Goal: Information Seeking & Learning: Learn about a topic

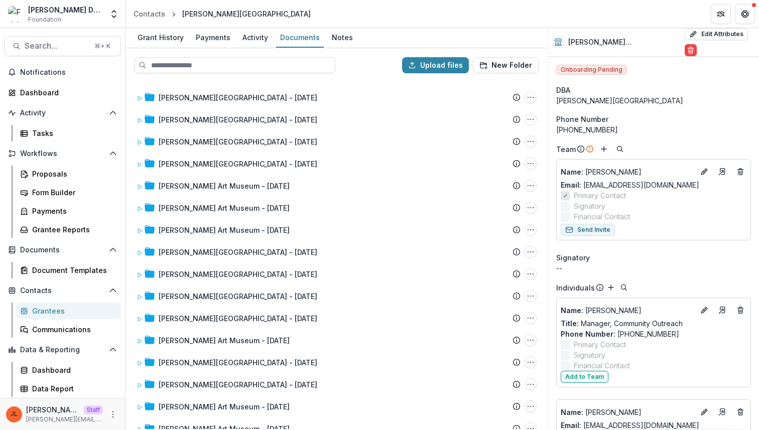
click at [670, 124] on div "(615) 244-3340" at bounding box center [653, 129] width 195 height 11
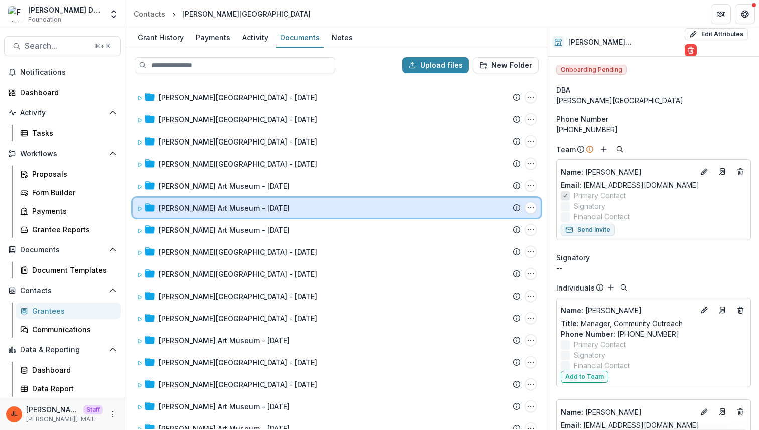
click at [140, 205] on span at bounding box center [139, 208] width 6 height 11
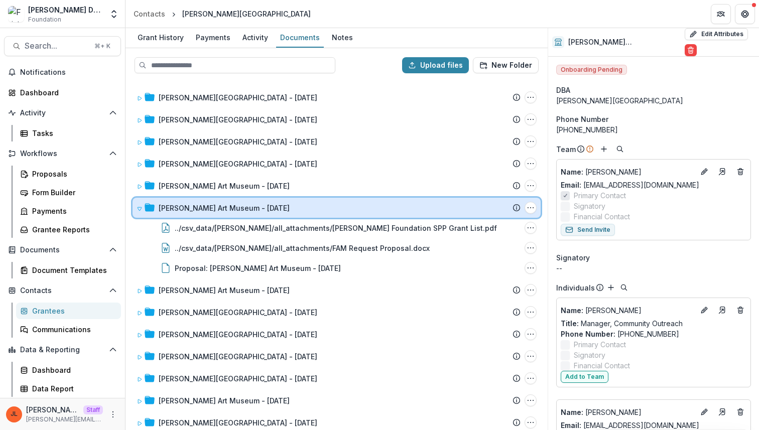
click at [140, 205] on span at bounding box center [139, 208] width 6 height 11
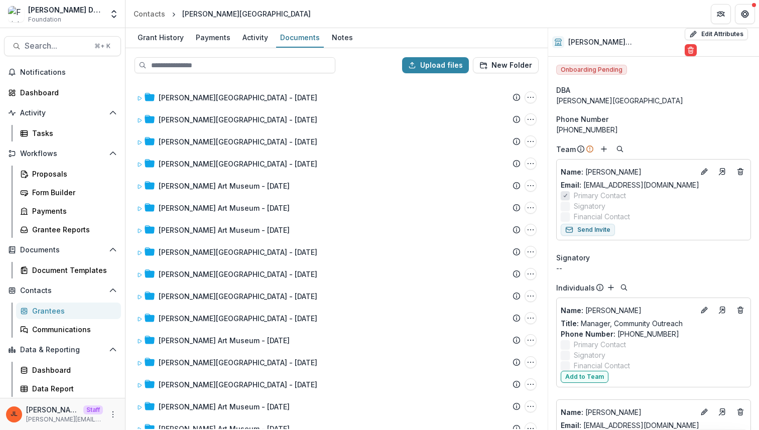
click at [65, 309] on div "Grantees" at bounding box center [72, 311] width 81 height 11
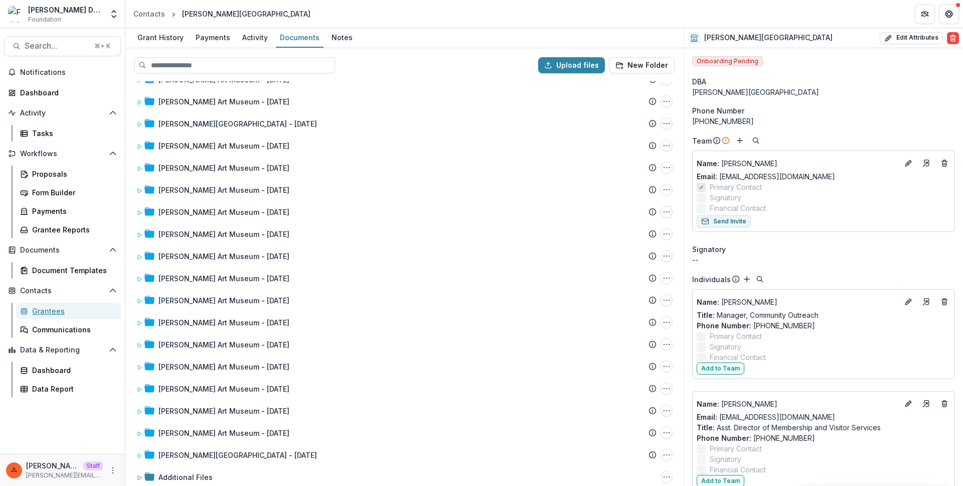
scroll to position [710, 0]
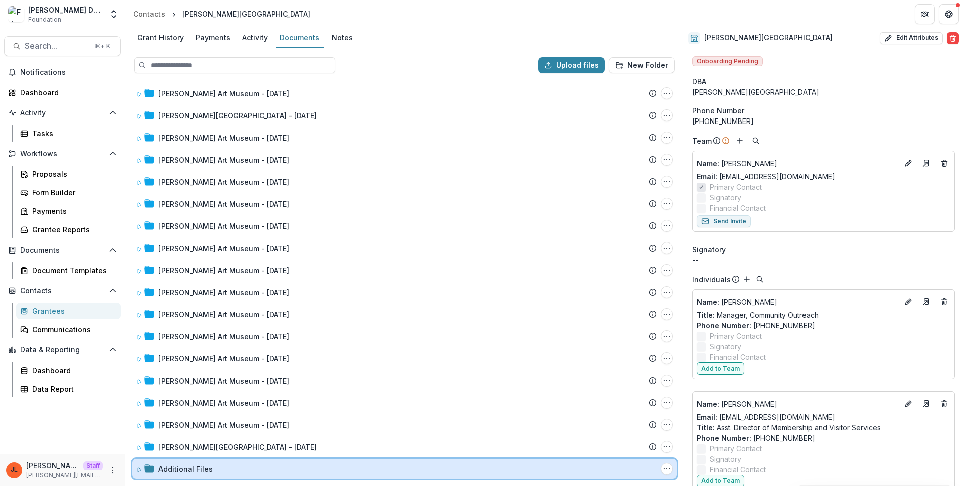
click at [138, 429] on icon at bounding box center [139, 470] width 6 height 6
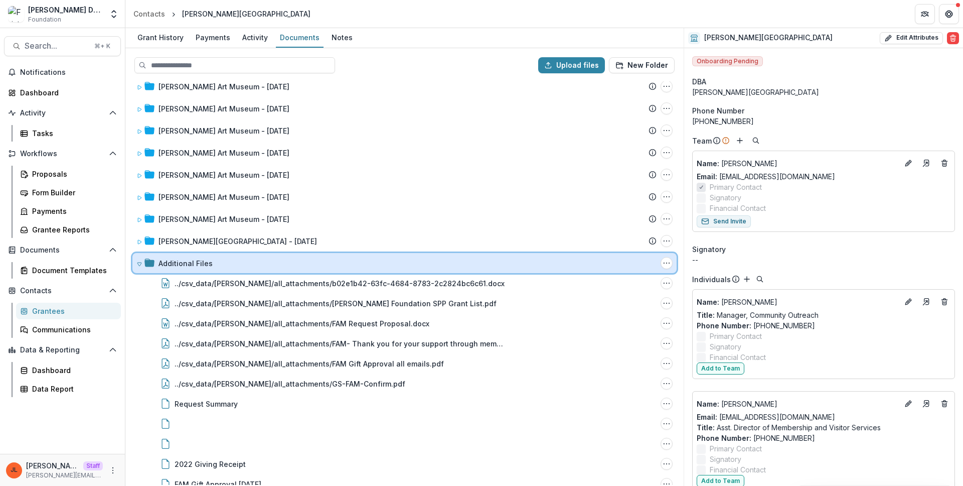
scroll to position [951, 0]
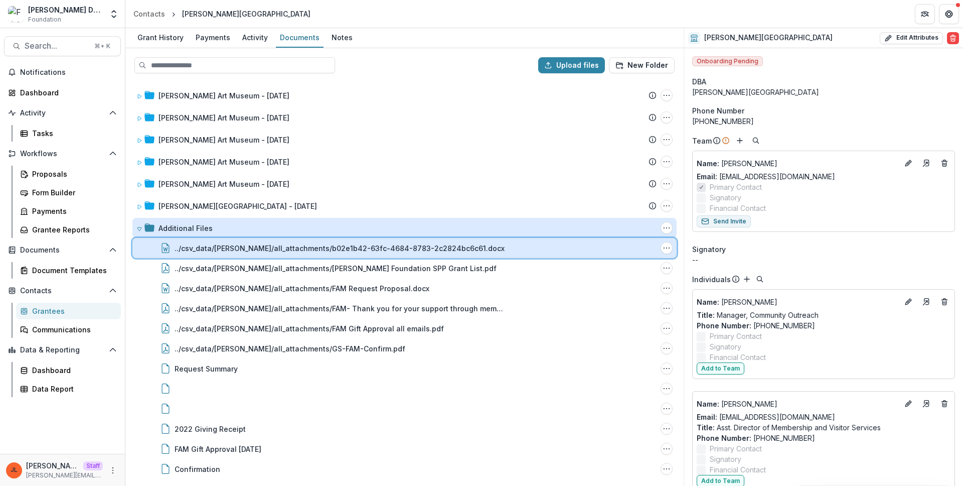
click at [401, 255] on div "../csv_data/frist/all_attachments/b02e1b42-63fc-4684-8783-2c2824bc6c61.docx Fil…" at bounding box center [404, 248] width 544 height 20
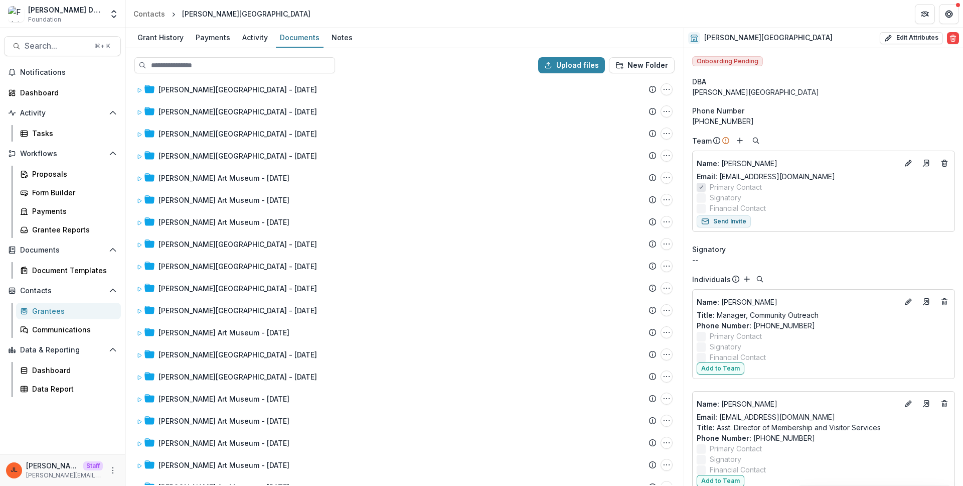
scroll to position [0, 0]
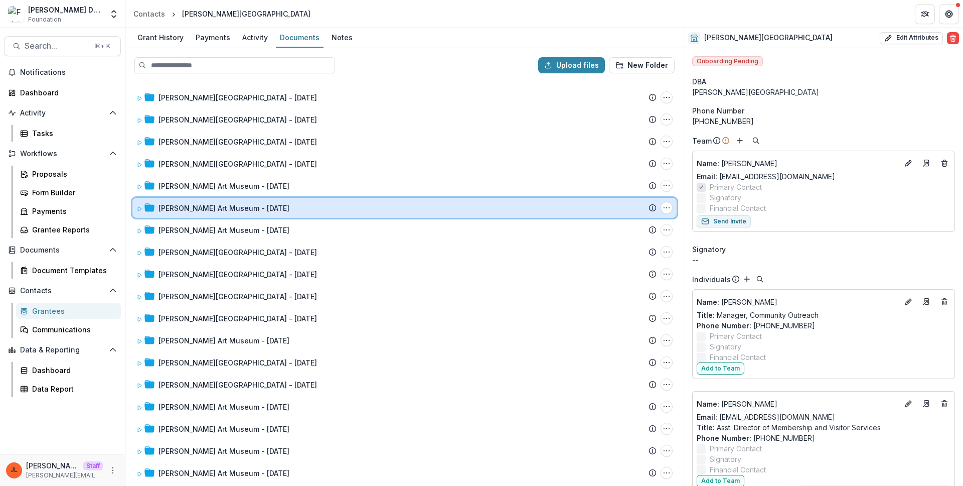
click at [138, 207] on icon at bounding box center [139, 209] width 6 height 6
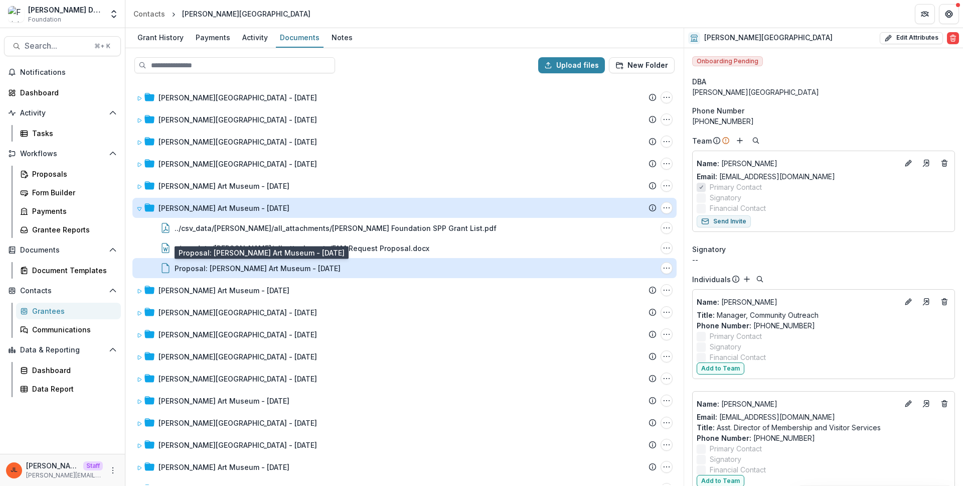
click at [295, 272] on div "Proposal: Frist Art Museum - 2023-10-18" at bounding box center [258, 268] width 166 height 11
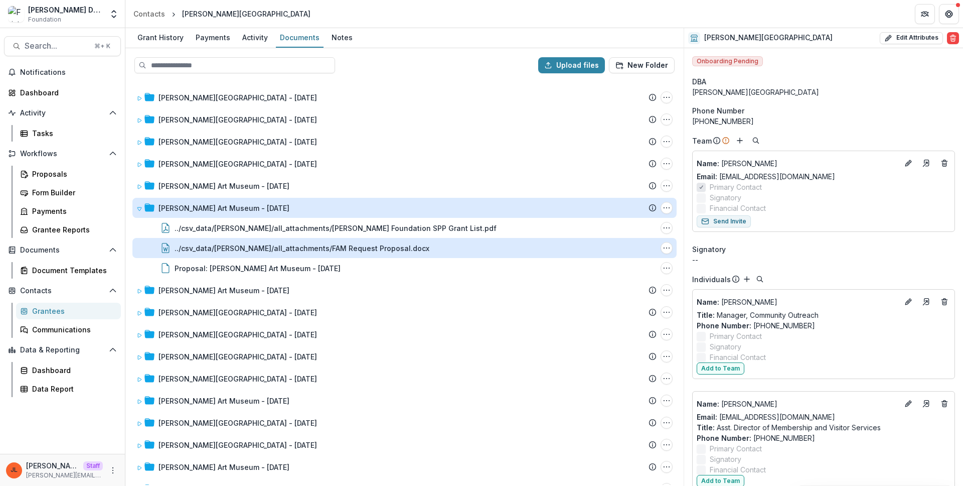
click at [313, 243] on div "../csv_data/frist/all_attachments/FAM Request Proposal.docx" at bounding box center [302, 248] width 255 height 11
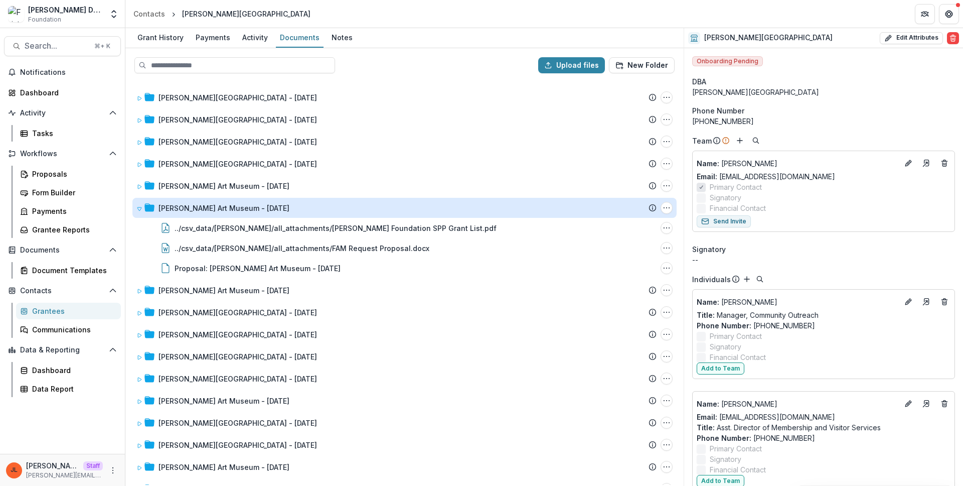
click at [153, 37] on div "Grant History" at bounding box center [160, 37] width 54 height 15
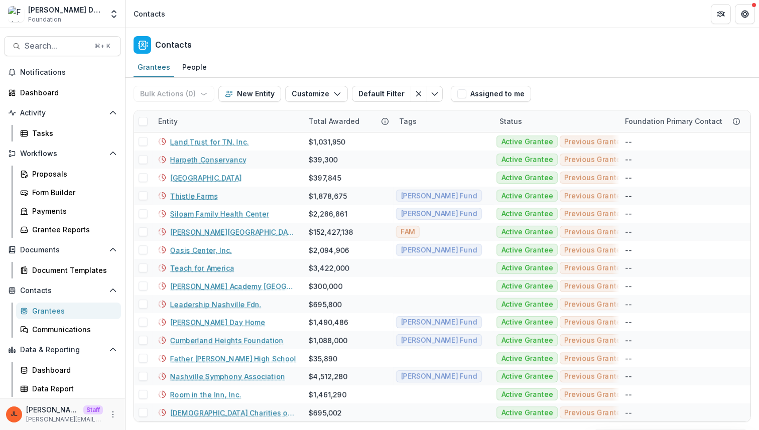
click at [320, 35] on div "Contacts" at bounding box center [441, 43] width 633 height 30
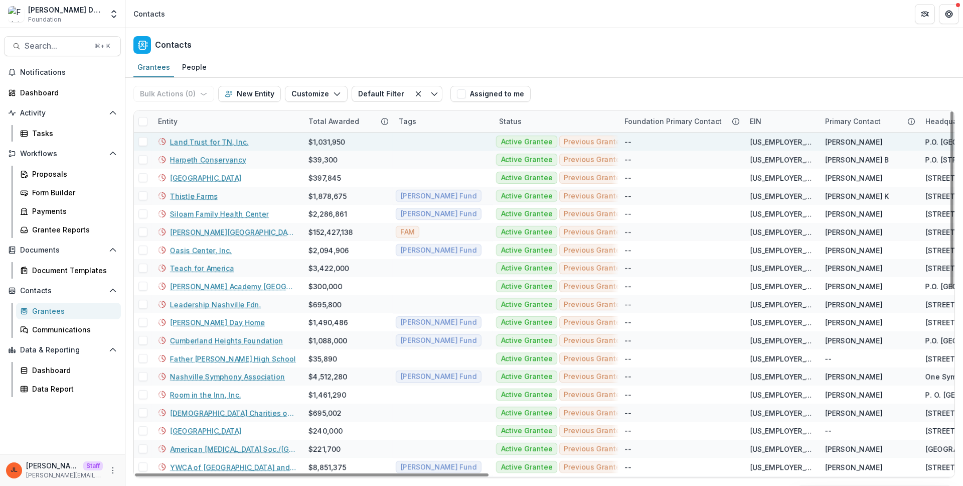
click at [218, 140] on link "Land Trust for TN, Inc." at bounding box center [209, 141] width 79 height 11
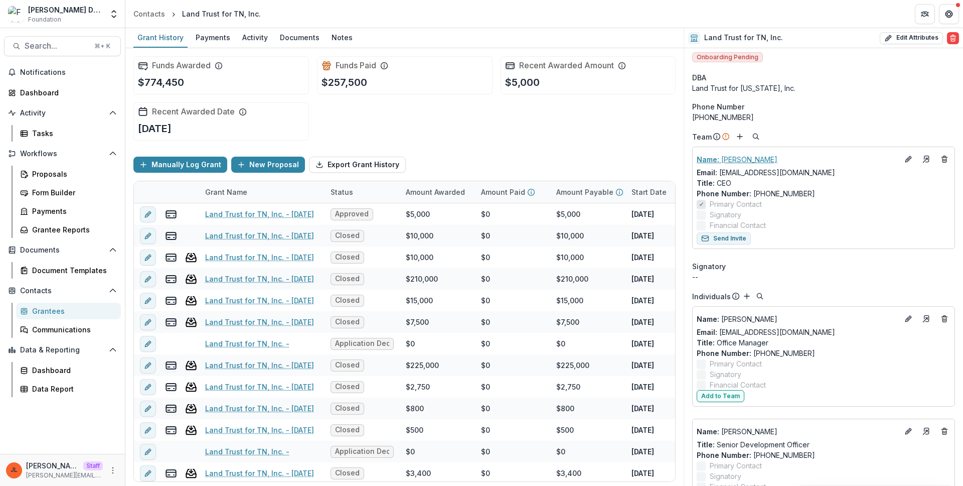
scroll to position [7, 0]
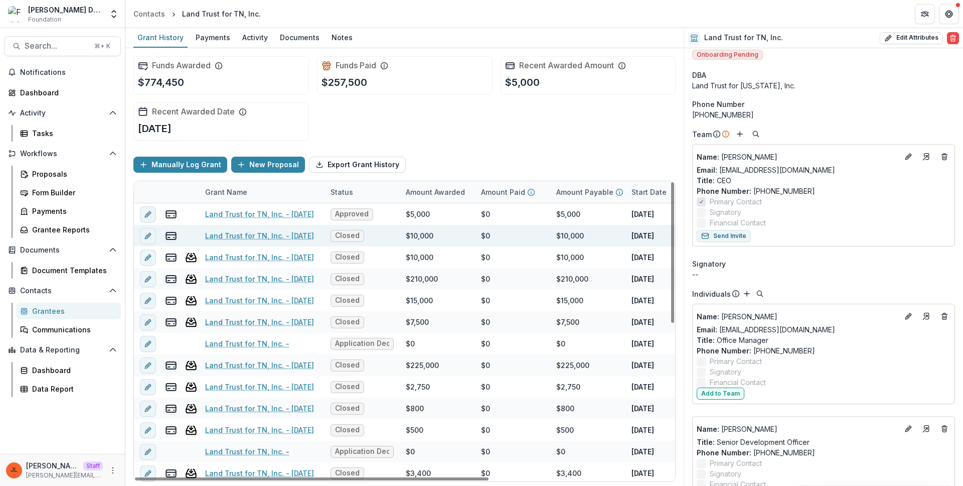
click at [254, 233] on link "Land Trust for TN, Inc. - 2023-12-18" at bounding box center [259, 235] width 109 height 11
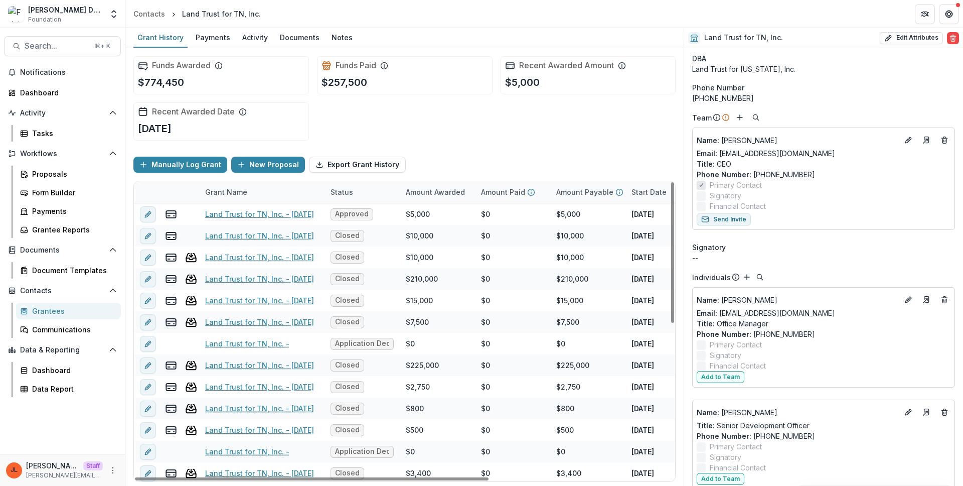
scroll to position [29, 0]
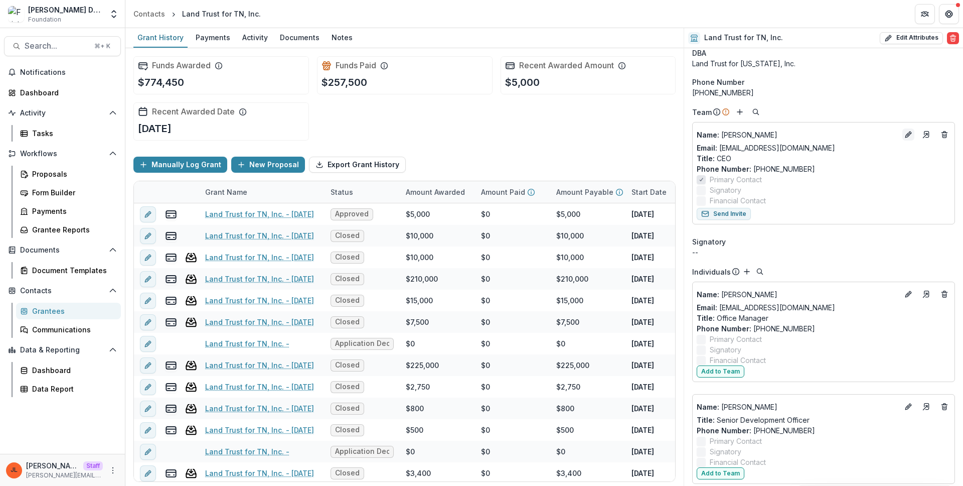
click at [758, 129] on button "Edit" at bounding box center [909, 134] width 12 height 12
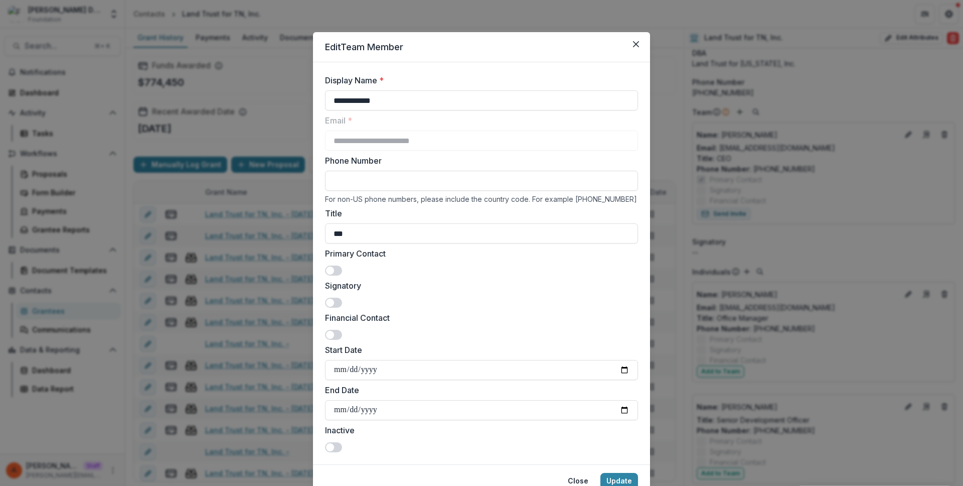
scroll to position [14, 0]
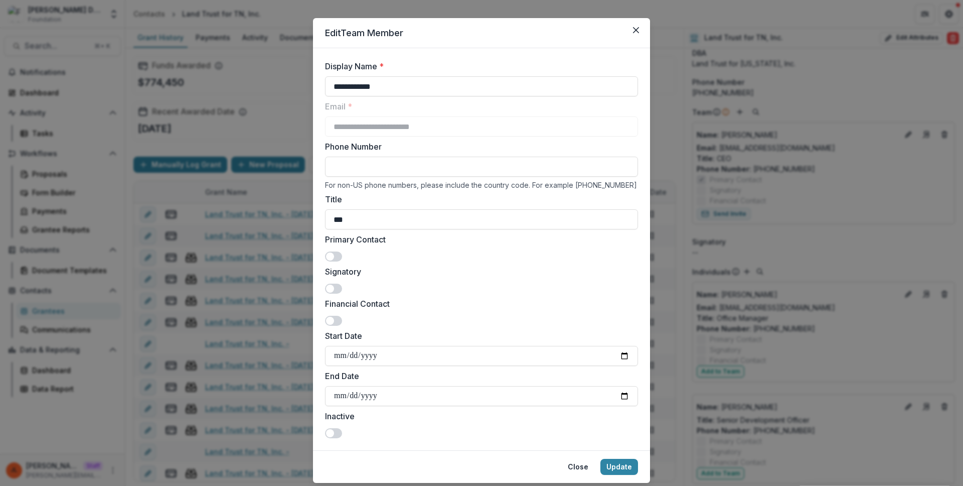
click at [548, 172] on input "Phone Number" at bounding box center [481, 167] width 313 height 20
click at [758, 146] on div "**********" at bounding box center [481, 243] width 963 height 486
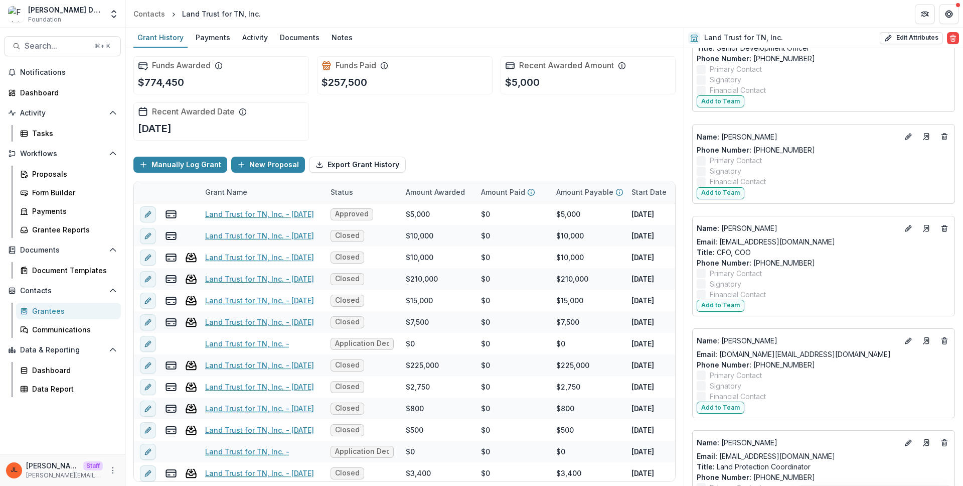
scroll to position [401, 0]
click at [758, 132] on button "Edit" at bounding box center [909, 135] width 12 height 12
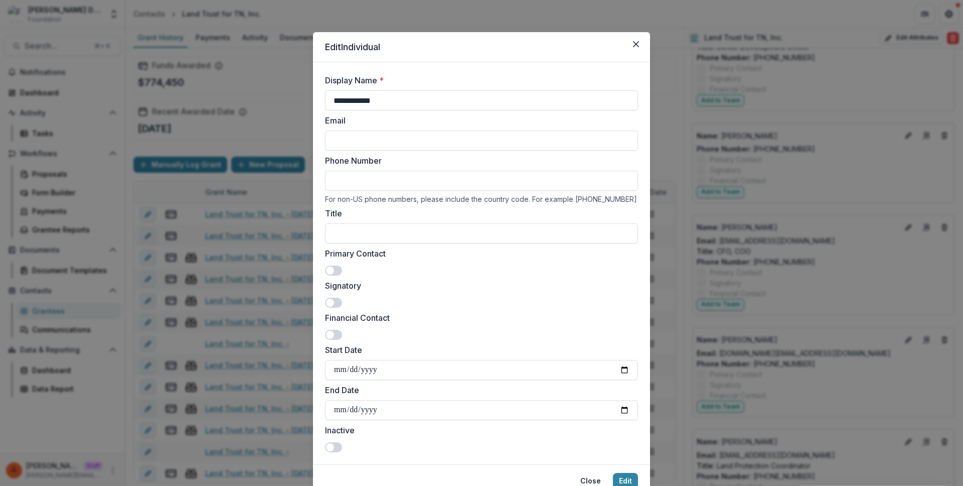
click at [649, 38] on div "**********" at bounding box center [481, 243] width 963 height 486
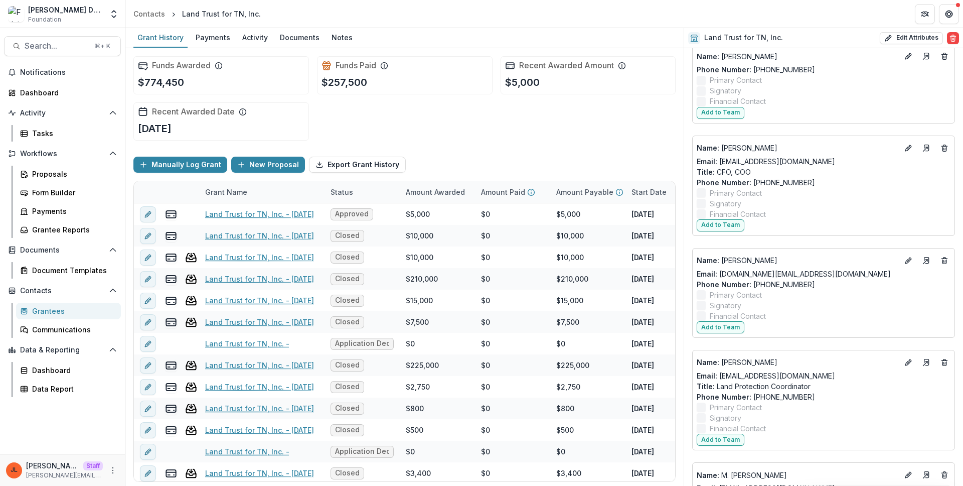
scroll to position [488, 0]
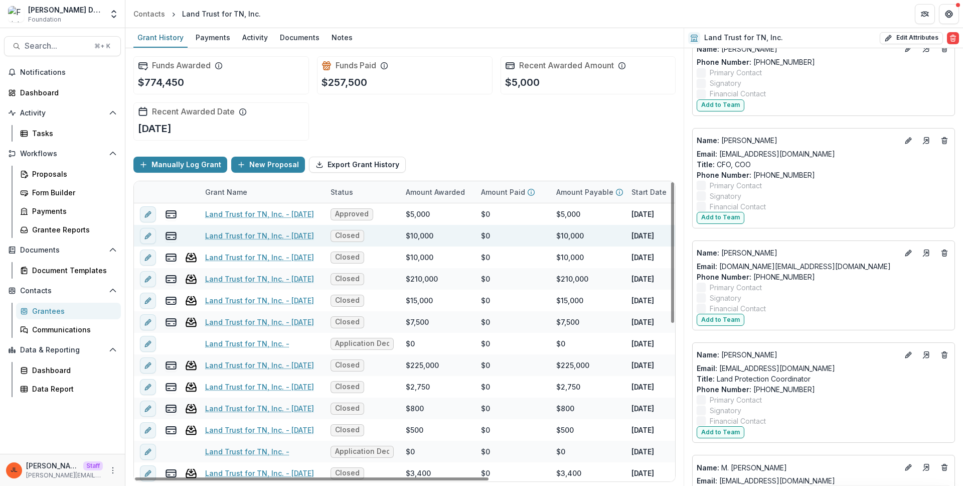
click at [248, 232] on link "Land Trust for TN, Inc. - 2023-12-18" at bounding box center [259, 235] width 109 height 11
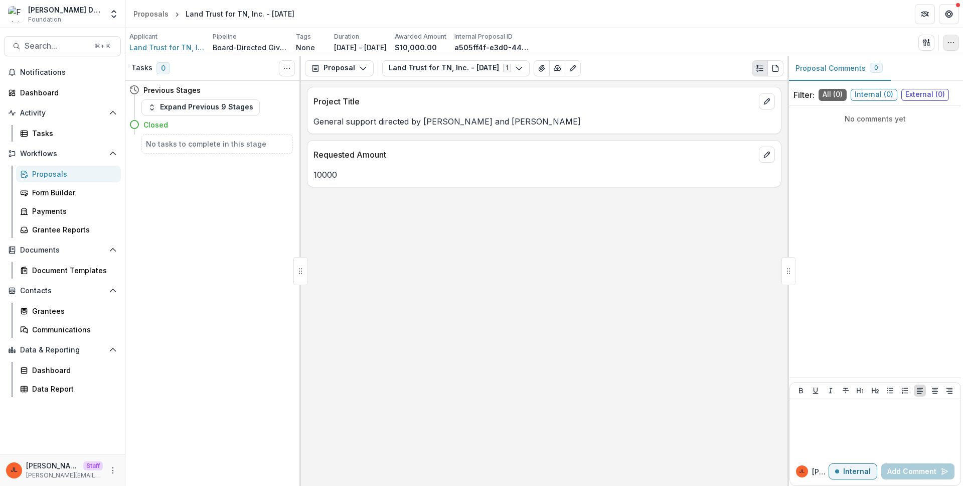
click at [758, 46] on icon "button" at bounding box center [951, 43] width 8 height 8
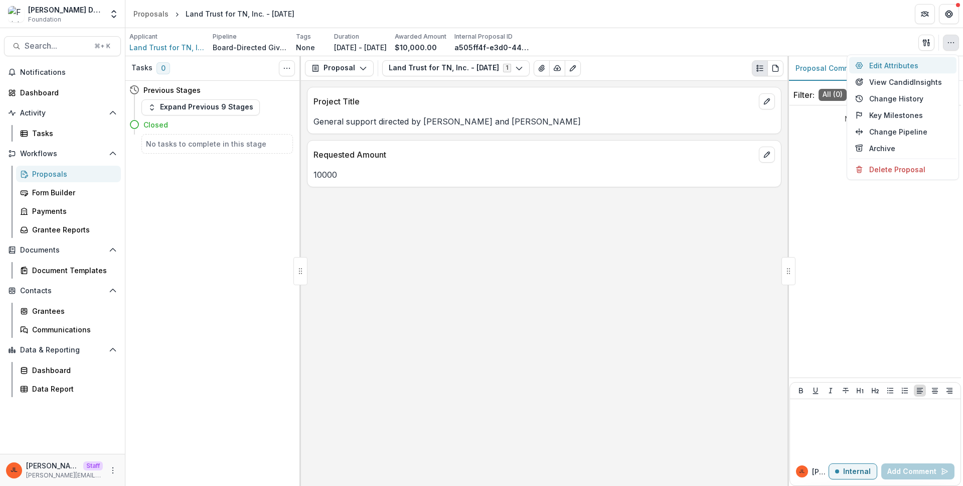
click at [758, 63] on button "Edit Attributes" at bounding box center [902, 65] width 107 height 17
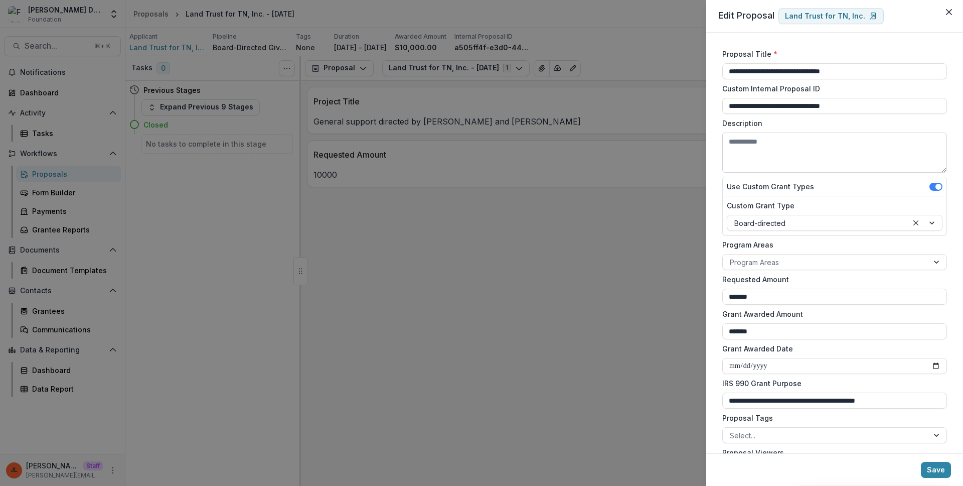
click at [758, 171] on textarea "Description" at bounding box center [834, 152] width 225 height 40
click at [758, 120] on label "Description" at bounding box center [831, 123] width 219 height 11
click at [758, 132] on textarea "Description" at bounding box center [834, 152] width 225 height 40
click at [758, 124] on label "Description" at bounding box center [831, 123] width 219 height 11
click at [758, 132] on textarea "Description" at bounding box center [834, 152] width 225 height 40
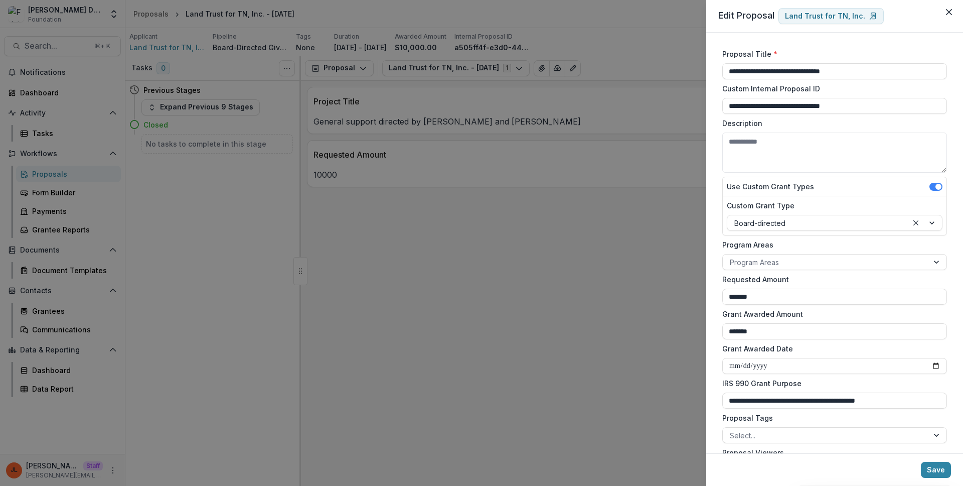
click at [758, 124] on label "Description" at bounding box center [831, 123] width 219 height 11
click at [758, 132] on textarea "Description" at bounding box center [834, 152] width 225 height 40
click at [758, 125] on label "Description" at bounding box center [831, 123] width 219 height 11
click at [758, 132] on textarea "Description" at bounding box center [834, 152] width 225 height 40
click at [420, 221] on div "**********" at bounding box center [481, 243] width 963 height 486
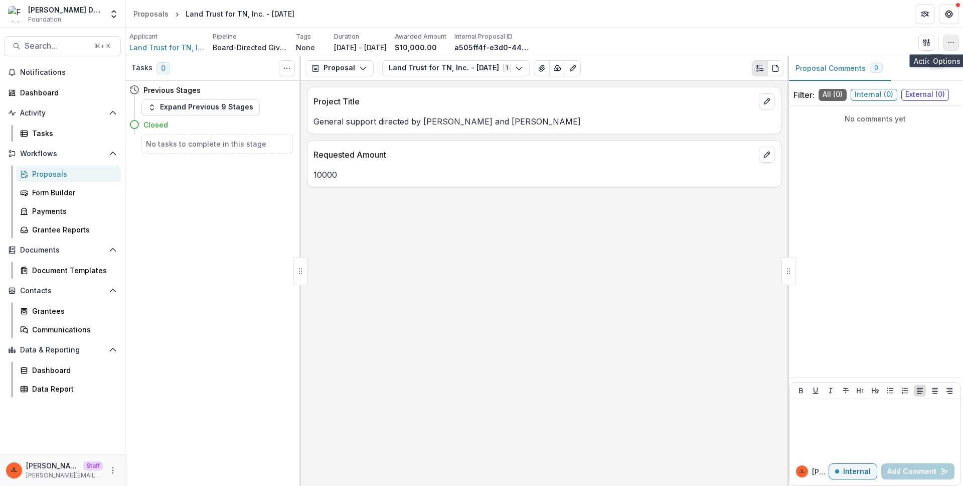
click at [758, 42] on circle "button" at bounding box center [948, 42] width 1 height 1
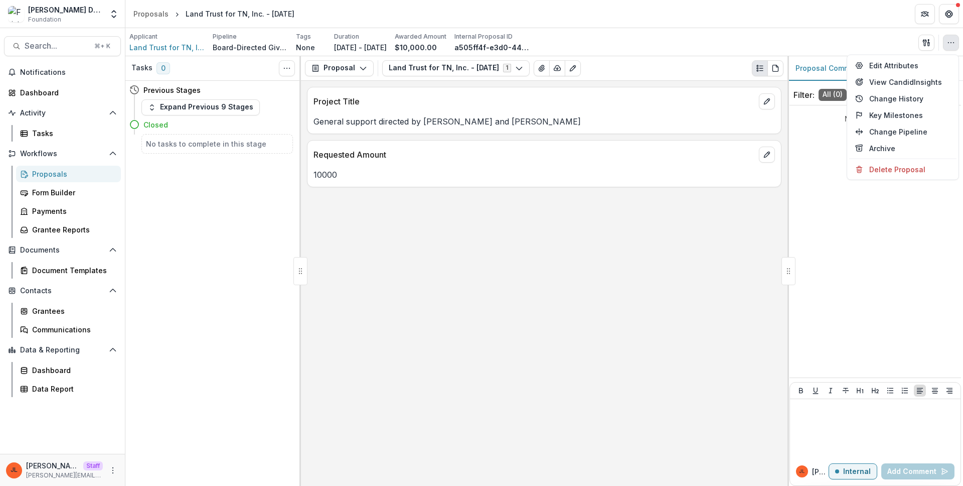
click at [355, 255] on div "Project Title General support directed by Trisha and Chuck Elcan Requested Amou…" at bounding box center [544, 283] width 487 height 405
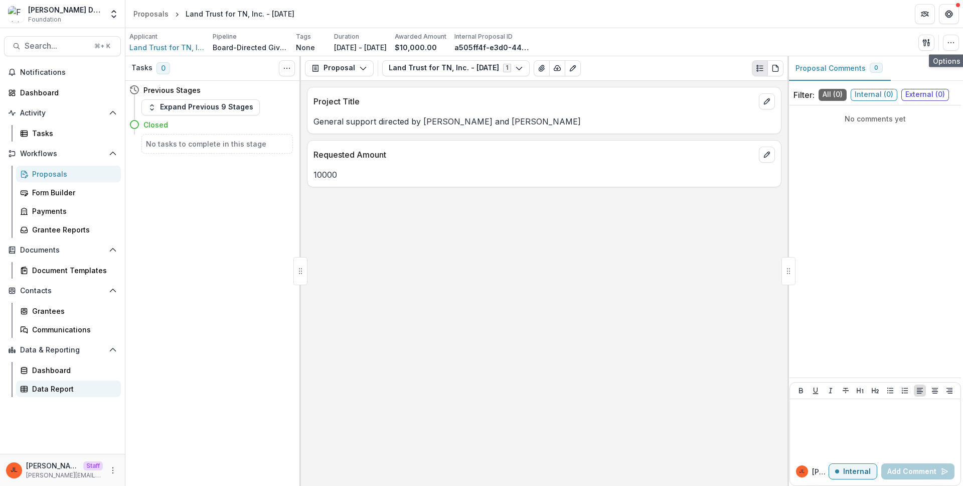
click at [42, 389] on div "Data Report" at bounding box center [72, 388] width 81 height 11
click at [360, 201] on div "Project Title General support directed by Trisha and Chuck Elcan Requested Amou…" at bounding box center [544, 283] width 487 height 405
click at [758, 45] on button "button" at bounding box center [951, 43] width 16 height 16
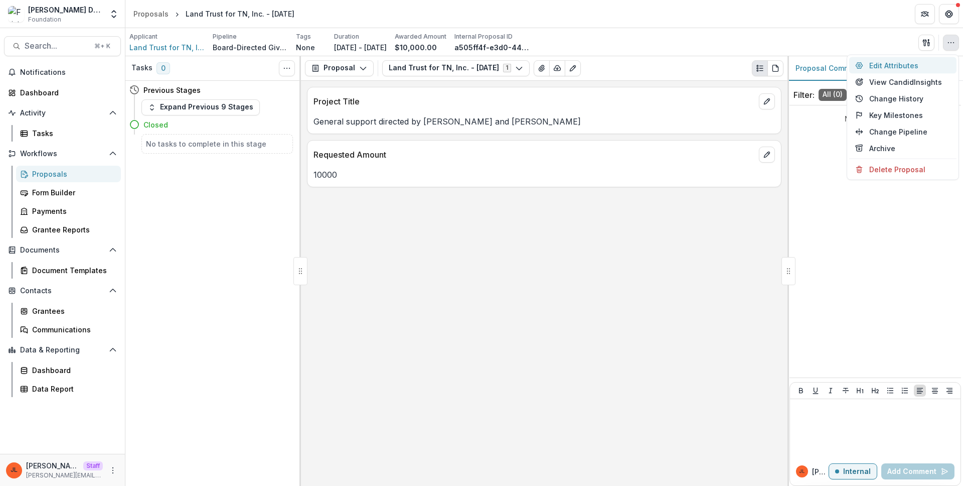
click at [758, 64] on button "Edit Attributes" at bounding box center [902, 65] width 107 height 17
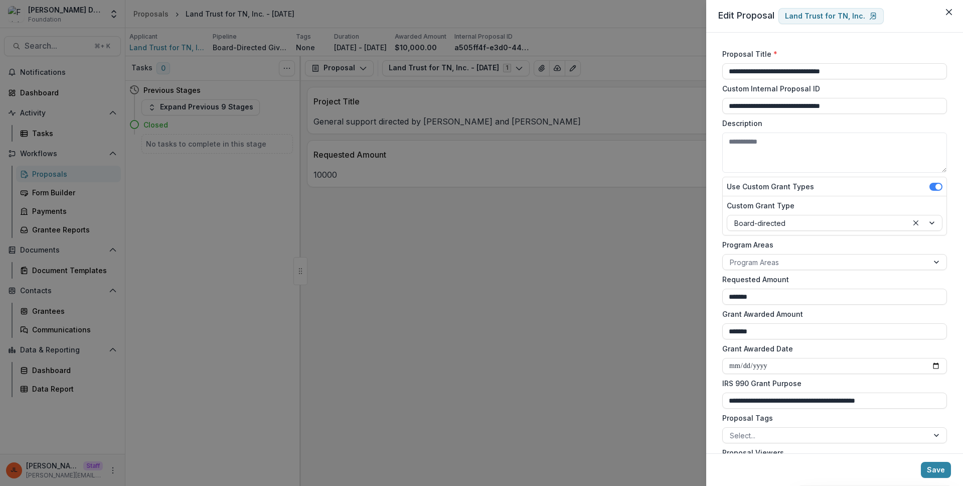
click at [691, 224] on div "**********" at bounding box center [481, 243] width 963 height 486
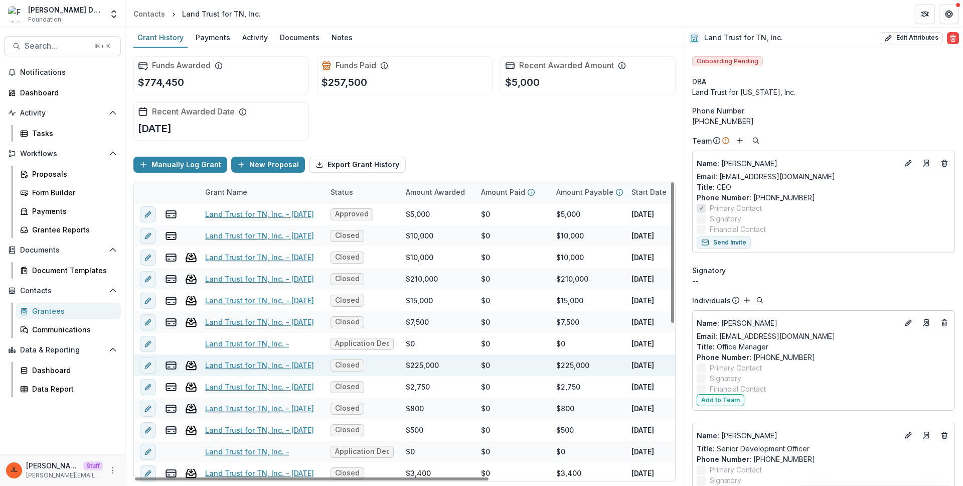
click at [245, 364] on link "Land Trust for TN, Inc. - 2017-03-07" at bounding box center [259, 365] width 109 height 11
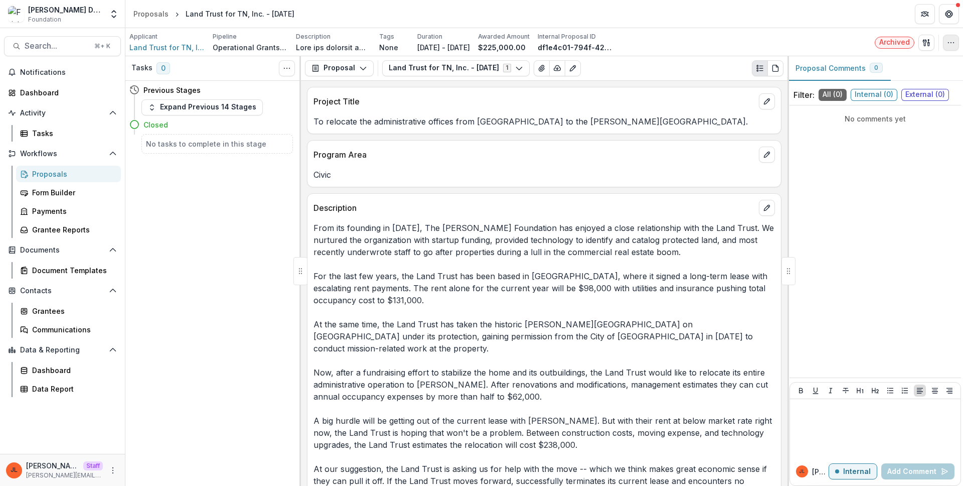
click at [758, 42] on icon "button" at bounding box center [951, 43] width 8 height 8
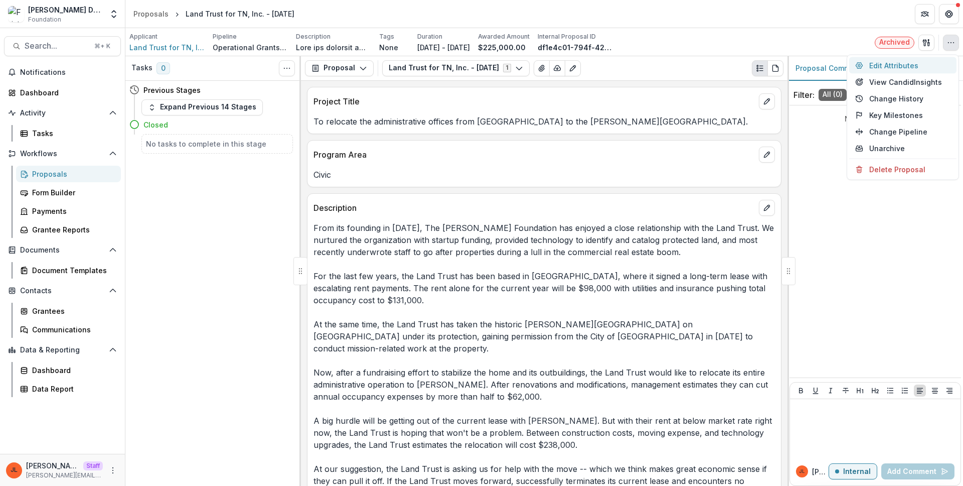
click at [758, 61] on button "Edit Attributes" at bounding box center [902, 65] width 107 height 17
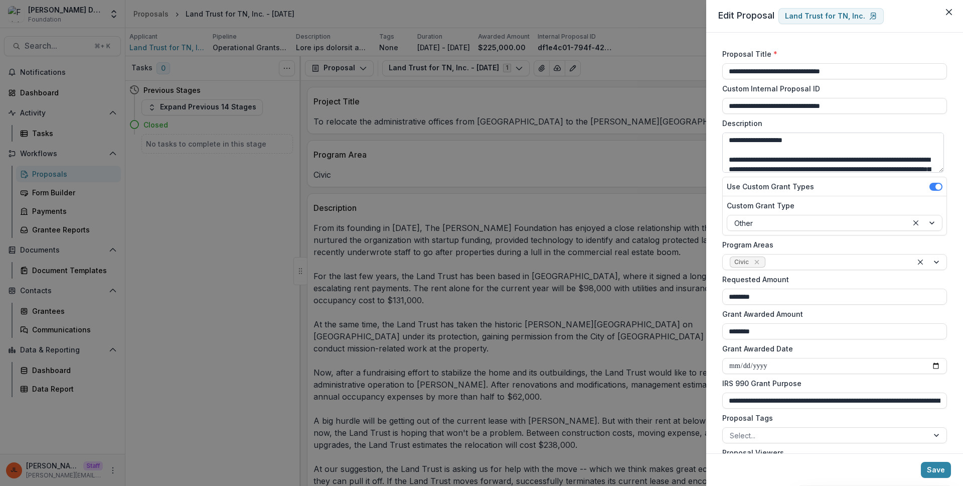
scroll to position [72, 0]
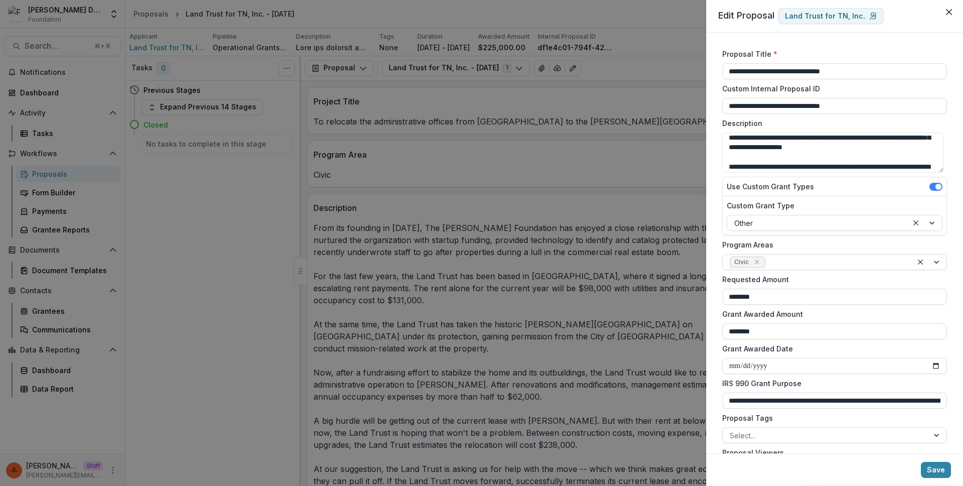
click at [420, 156] on div "**********" at bounding box center [481, 243] width 963 height 486
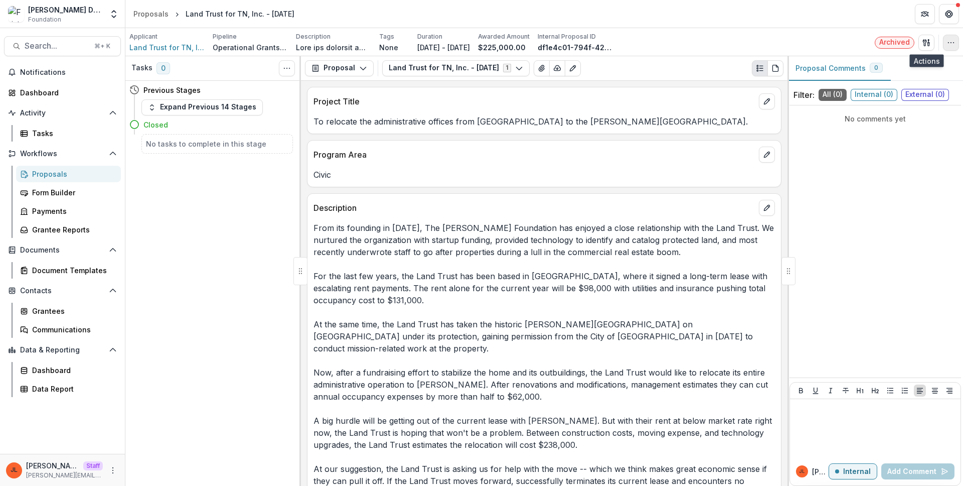
click at [758, 42] on icon "button" at bounding box center [951, 43] width 8 height 8
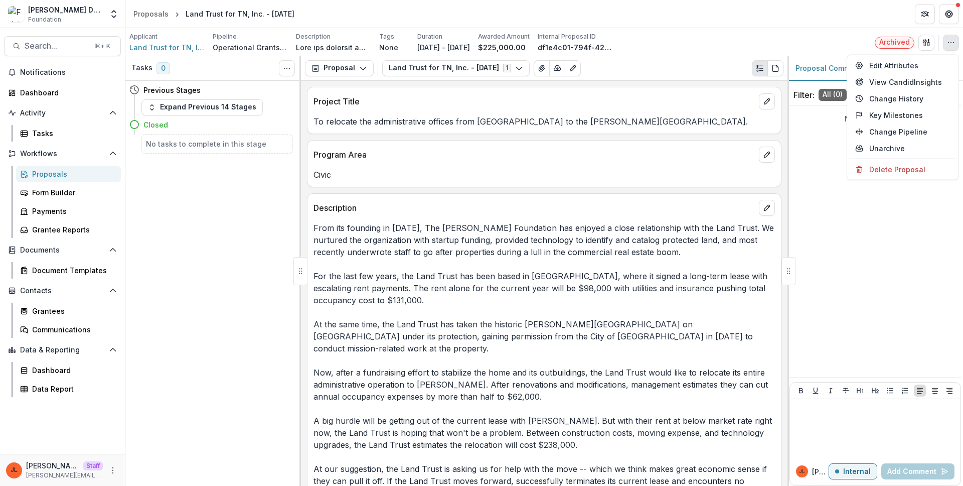
click at [619, 216] on div "From its founding in 1999, The Frist Foundation has enjoyed a close relationshi…" at bounding box center [545, 484] width 474 height 536
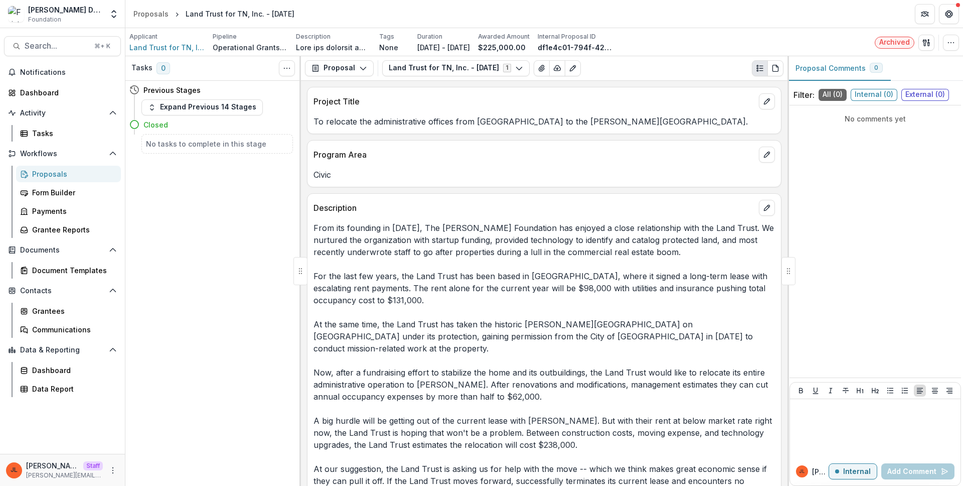
click at [403, 168] on div "Civic" at bounding box center [545, 172] width 474 height 18
click at [758, 42] on button "button" at bounding box center [951, 43] width 16 height 16
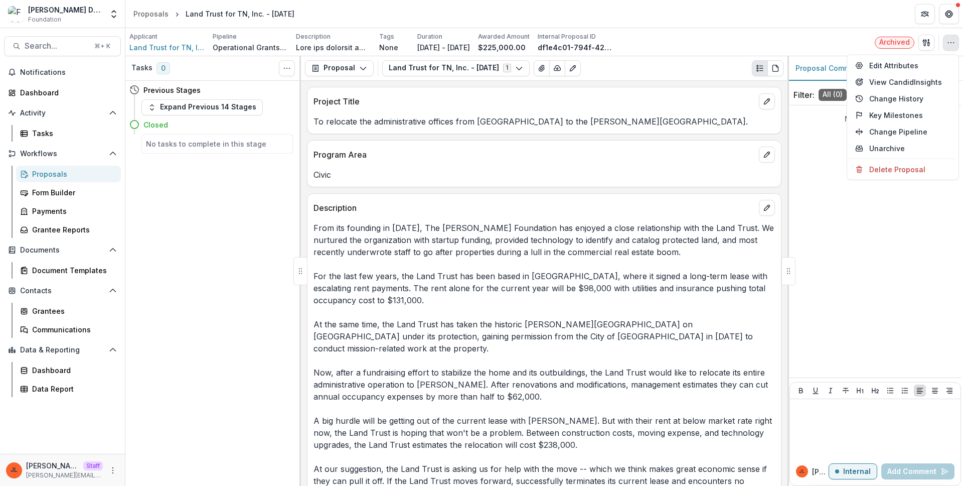
click at [517, 164] on div "Civic" at bounding box center [545, 172] width 474 height 18
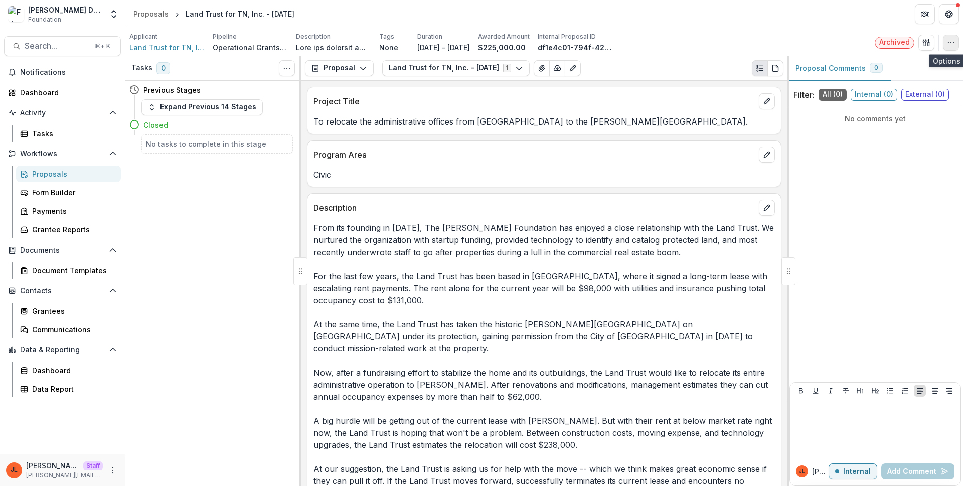
click at [758, 39] on icon "button" at bounding box center [951, 43] width 8 height 8
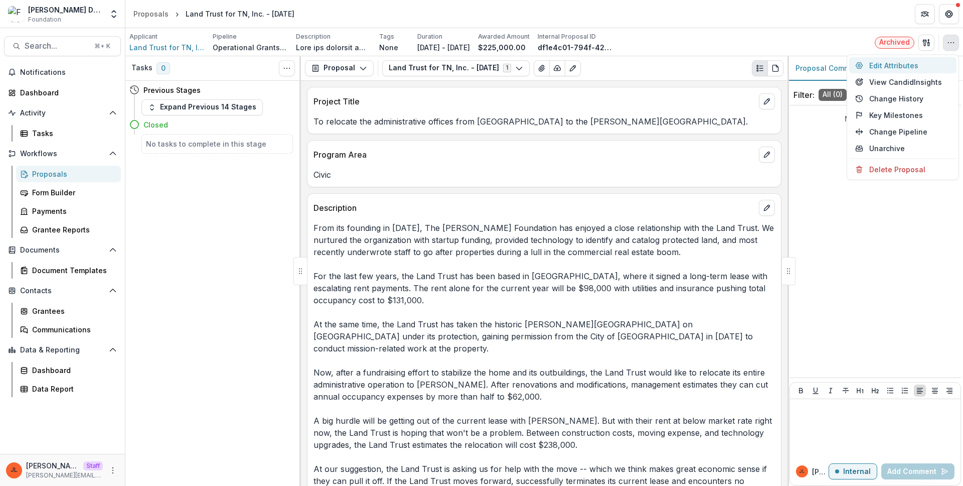
click at [758, 66] on button "Edit Attributes" at bounding box center [902, 65] width 107 height 17
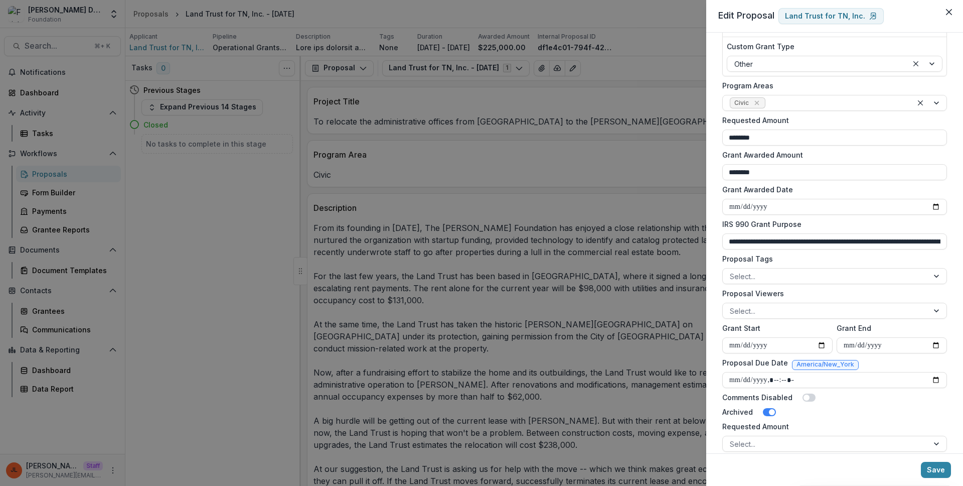
scroll to position [166, 0]
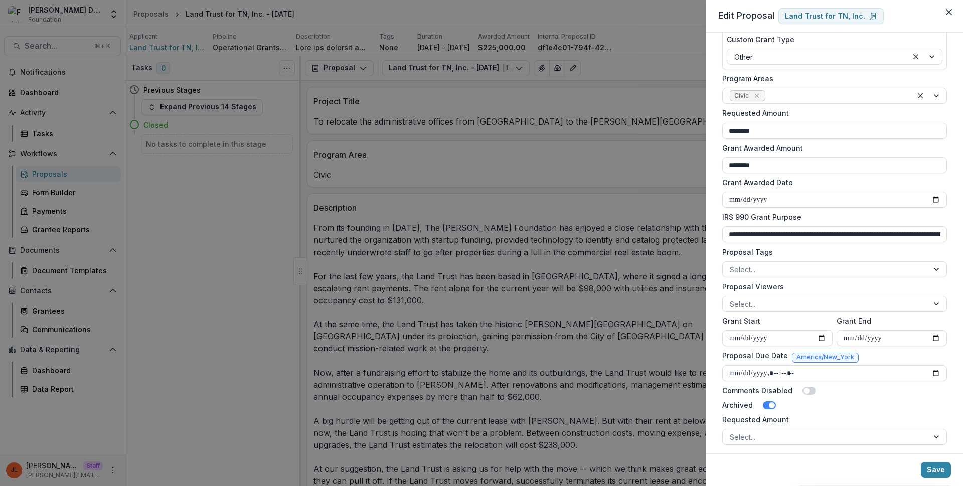
click at [503, 236] on div "**********" at bounding box center [481, 243] width 963 height 486
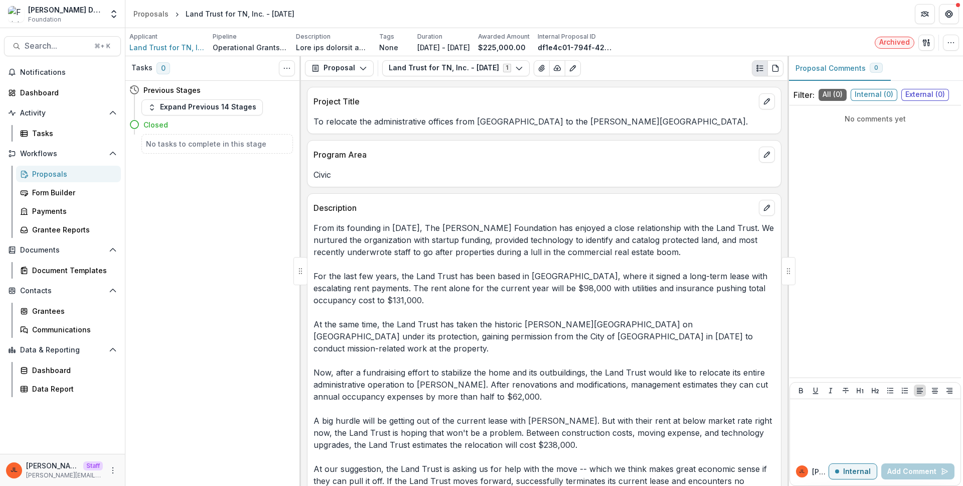
click at [396, 155] on p "Program Area" at bounding box center [535, 155] width 442 height 12
click at [758, 38] on button "button" at bounding box center [951, 43] width 16 height 16
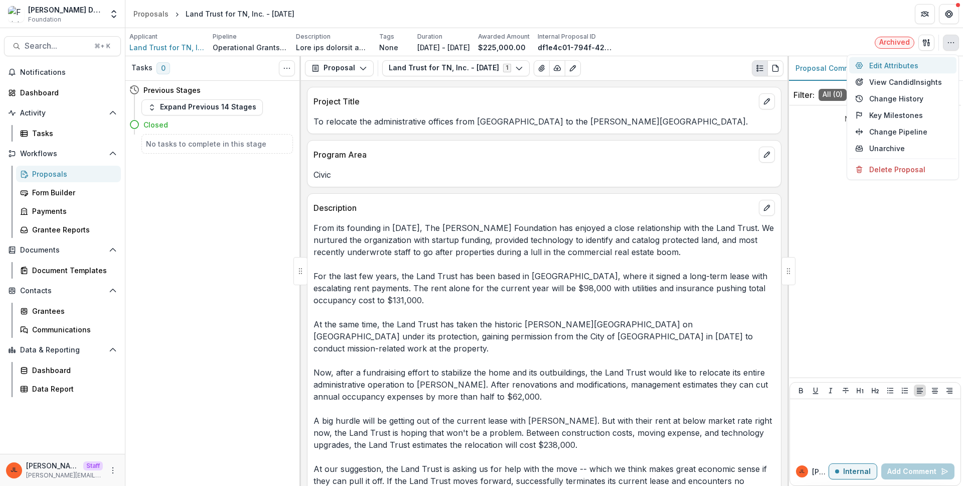
click at [758, 63] on button "Edit Attributes" at bounding box center [902, 65] width 107 height 17
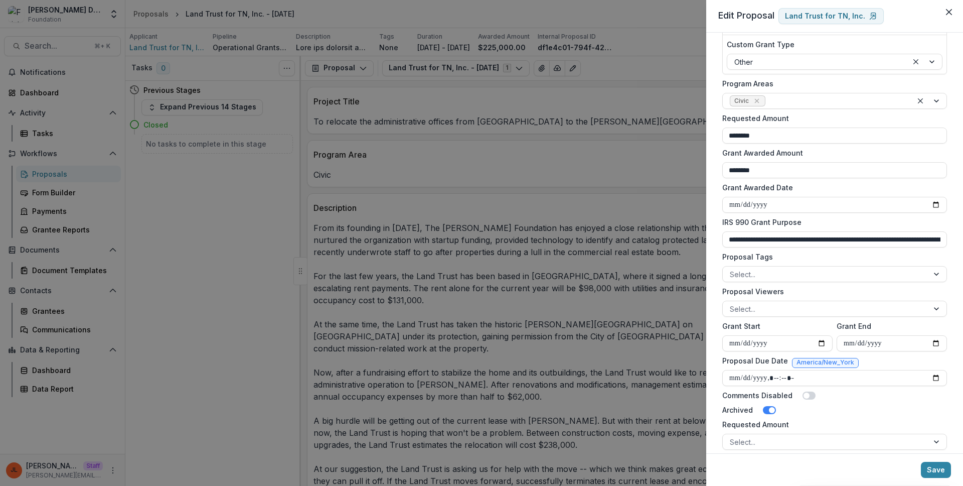
scroll to position [174, 0]
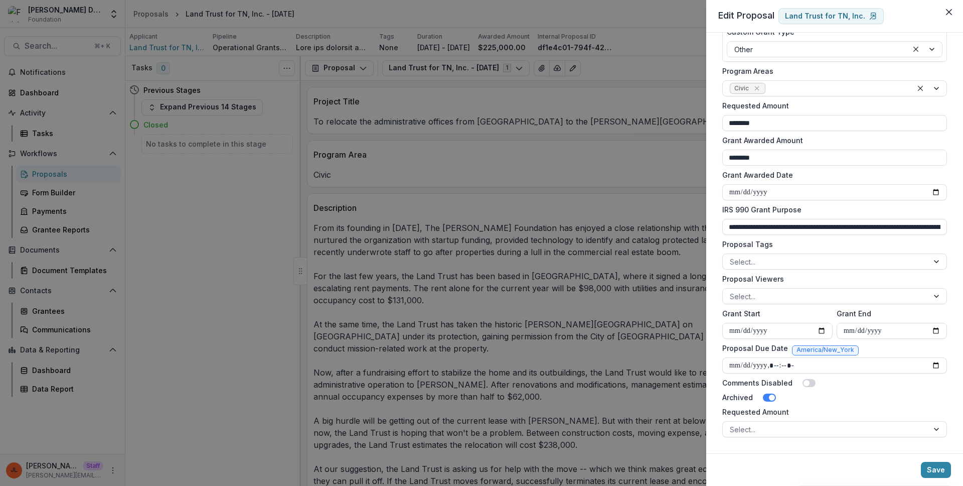
click at [410, 172] on div "**********" at bounding box center [481, 243] width 963 height 486
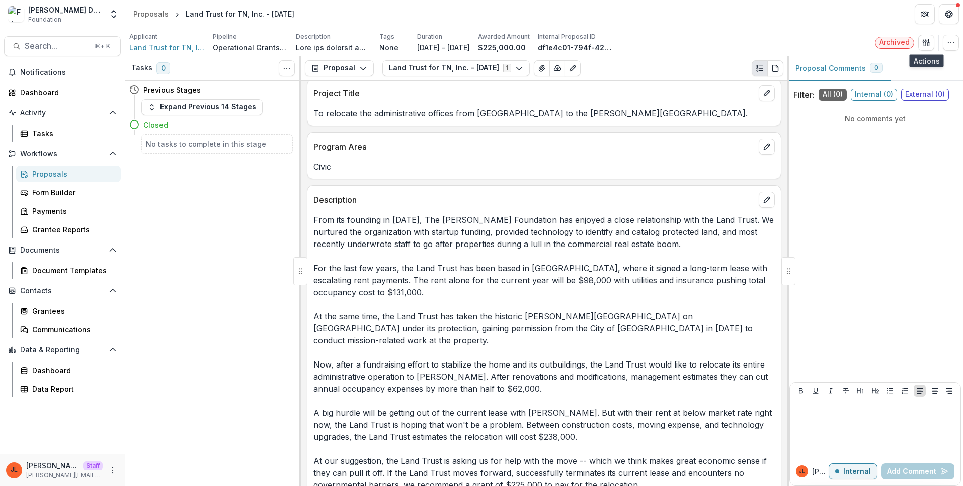
scroll to position [0, 0]
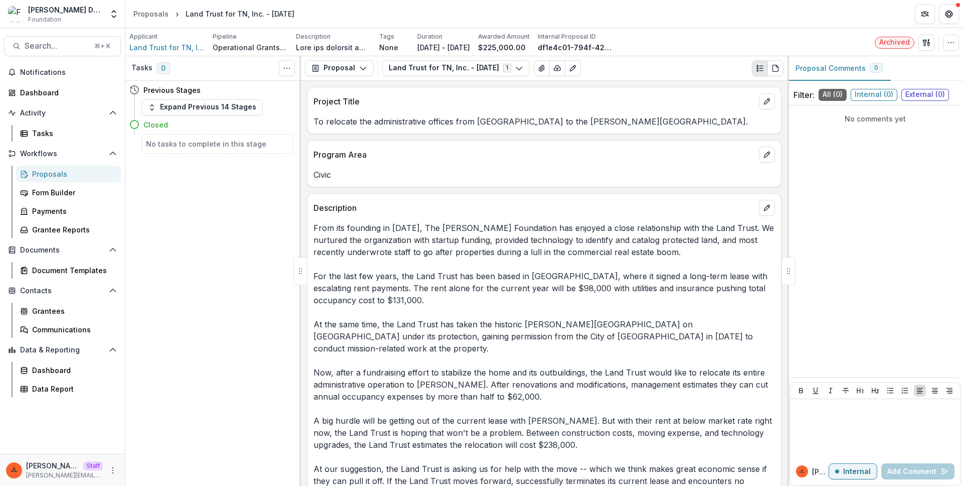
click at [380, 115] on p "To relocate the administrative offices from Cummins Station to the Glen Leven h…" at bounding box center [545, 121] width 462 height 12
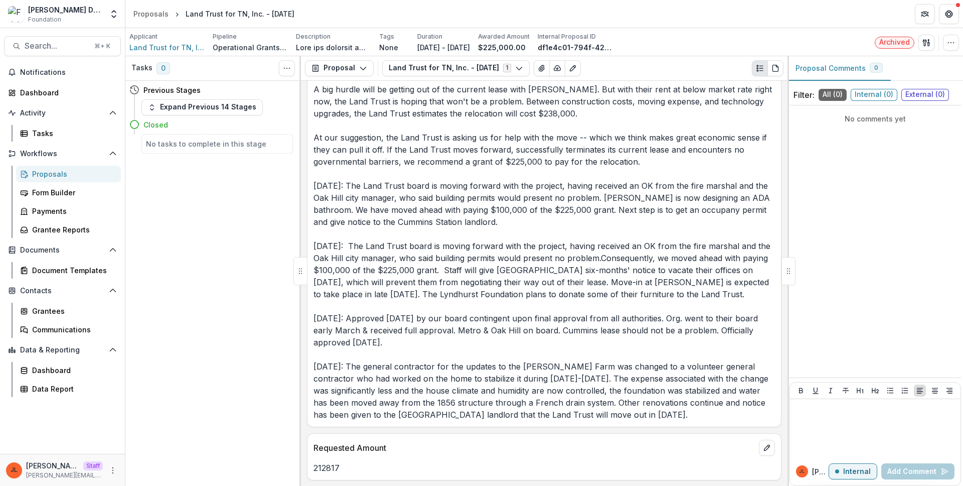
scroll to position [319, 0]
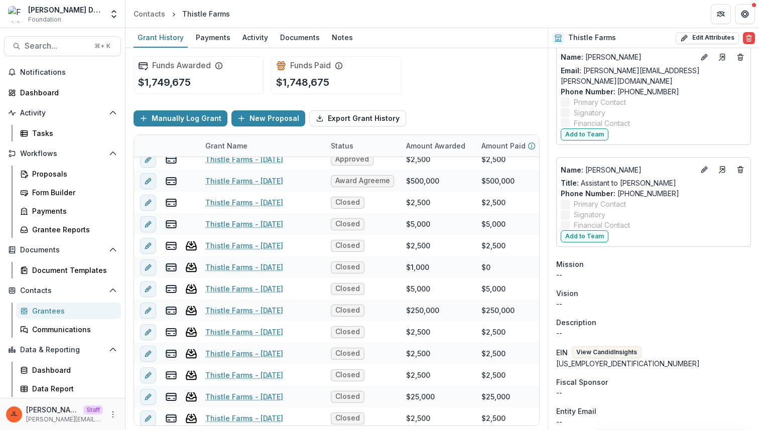
scroll to position [1529, 0]
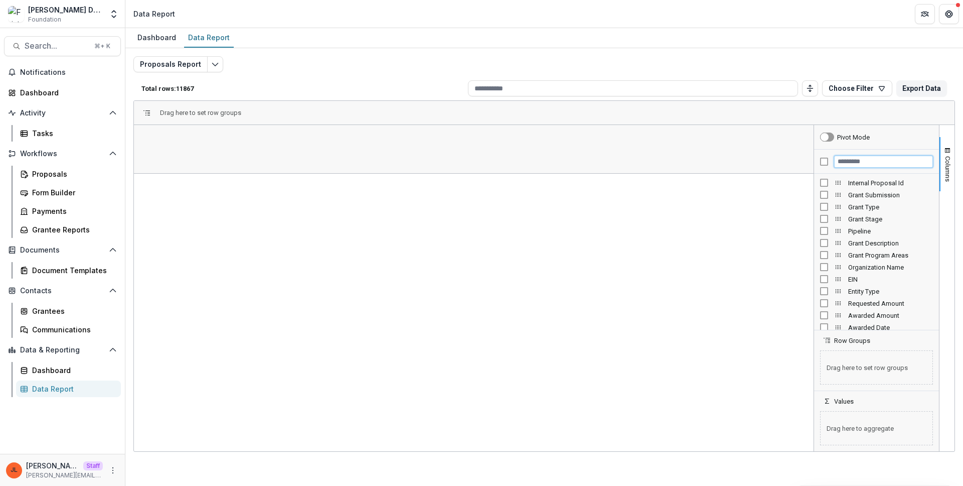
click at [842, 165] on input "Filter Columns Input" at bounding box center [883, 162] width 99 height 12
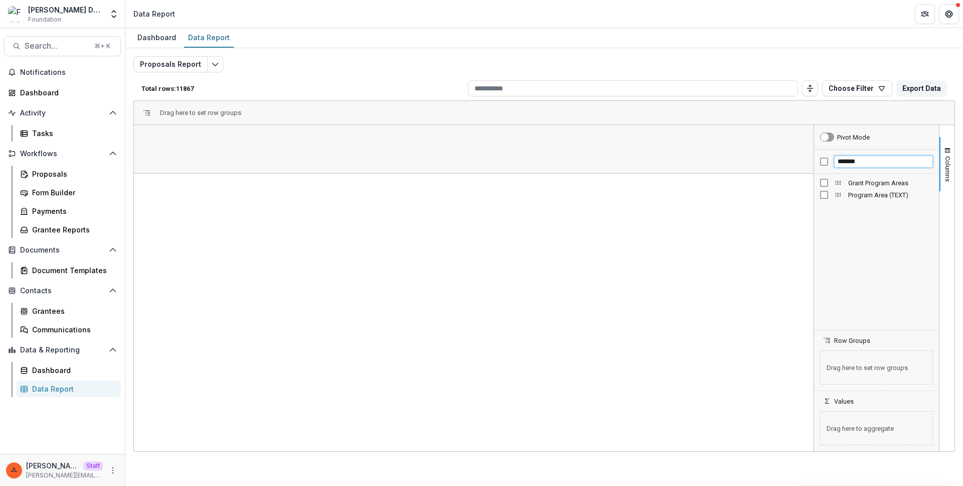
type input "*******"
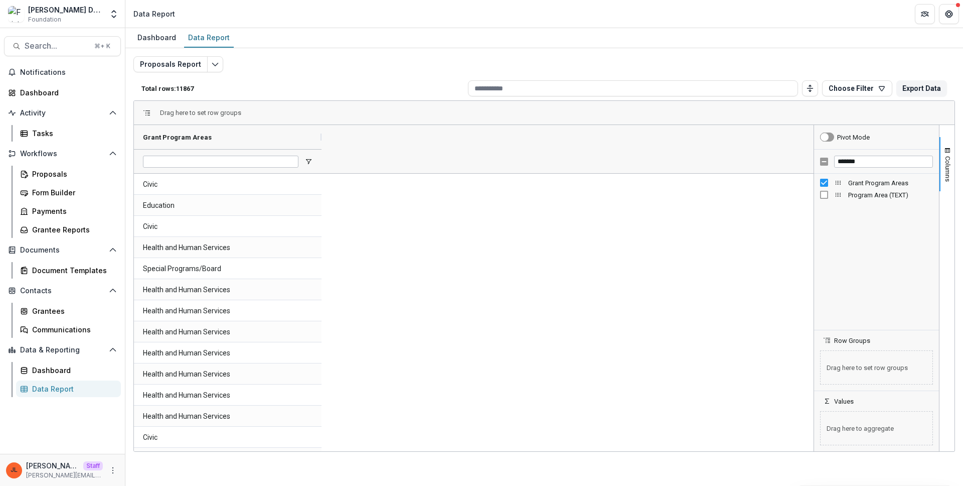
drag, startPoint x: 232, startPoint y: 135, endPoint x: 319, endPoint y: 168, distance: 92.7
click at [320, 168] on div "Grant Program Areas" at bounding box center [229, 149] width 191 height 48
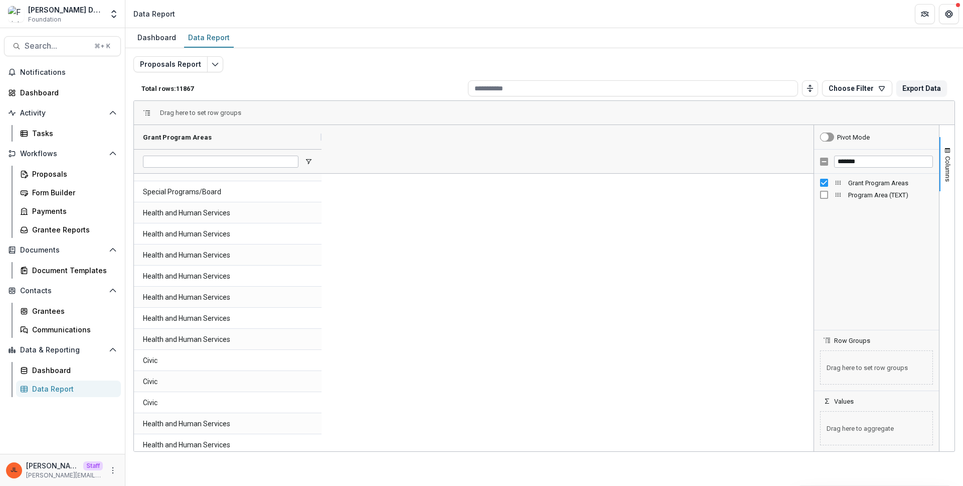
click at [855, 193] on span "Program Area (TEXT)" at bounding box center [890, 195] width 85 height 8
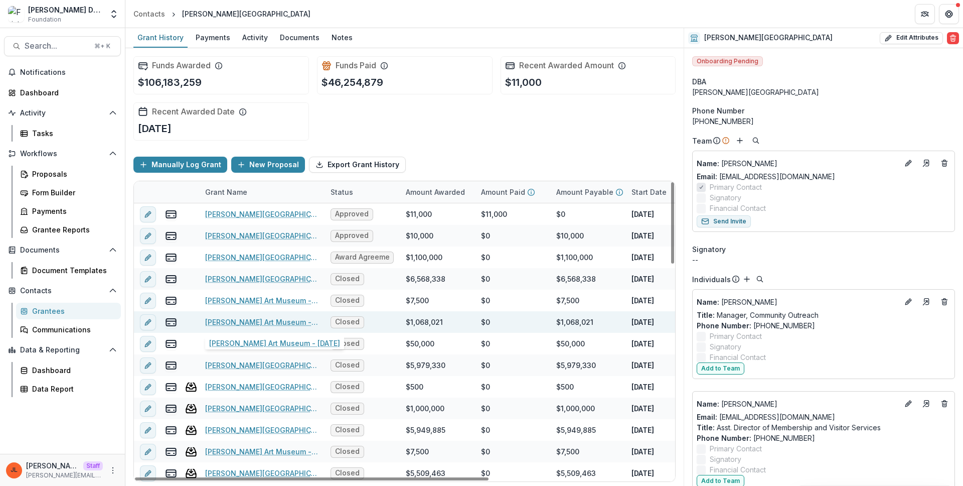
click at [282, 326] on link "[PERSON_NAME] Art Museum - [DATE]" at bounding box center [261, 322] width 113 height 11
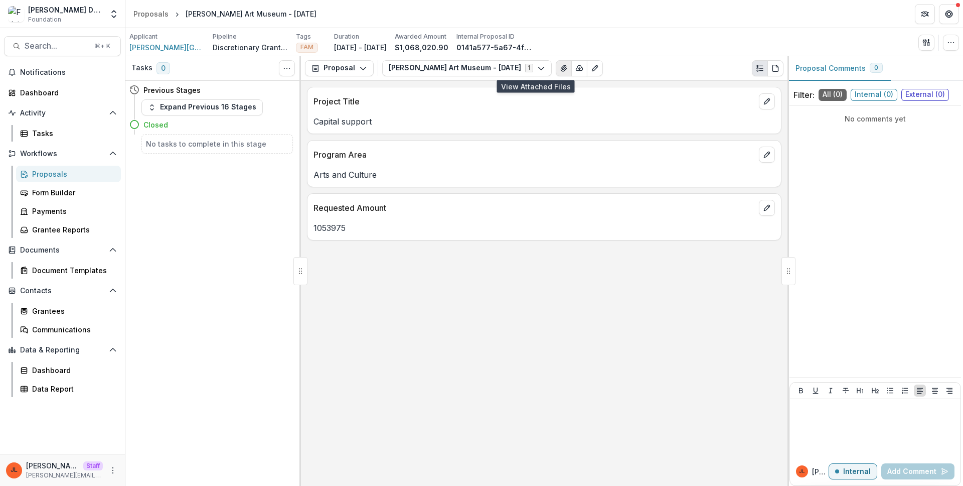
click at [560, 71] on icon "View Attached Files" at bounding box center [564, 68] width 8 height 8
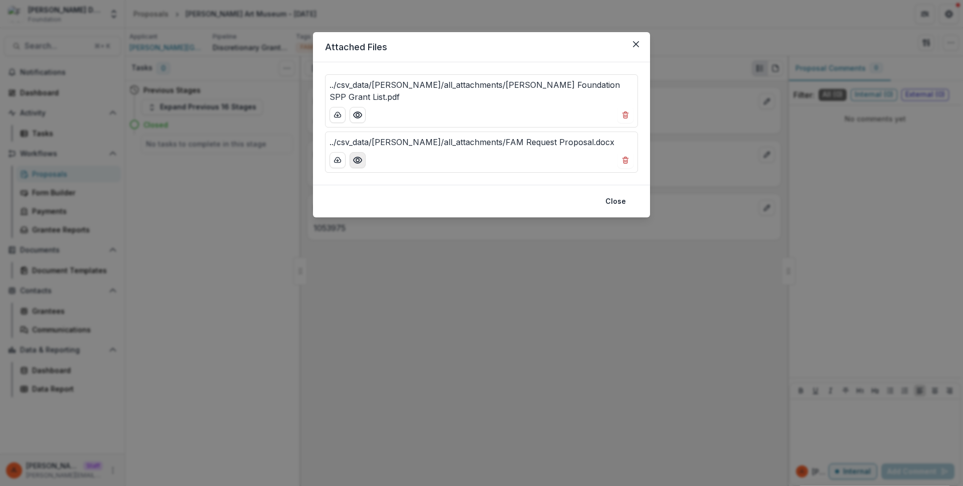
click at [360, 155] on icon "Preview ../csv_data/frist/all_attachments/FAM Request Proposal.docx" at bounding box center [358, 160] width 10 height 10
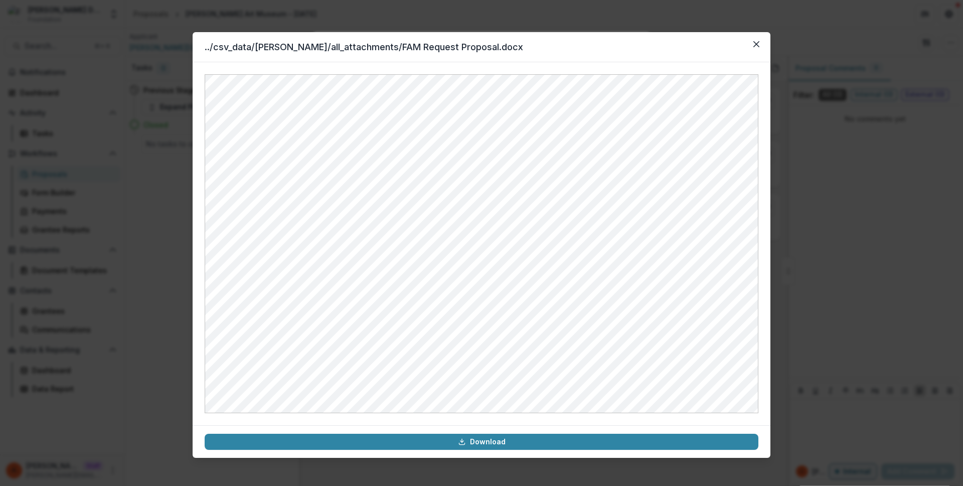
click at [540, 22] on div "../csv_data/frist/all_attachments/FAM Request Proposal.docx Download" at bounding box center [481, 243] width 963 height 486
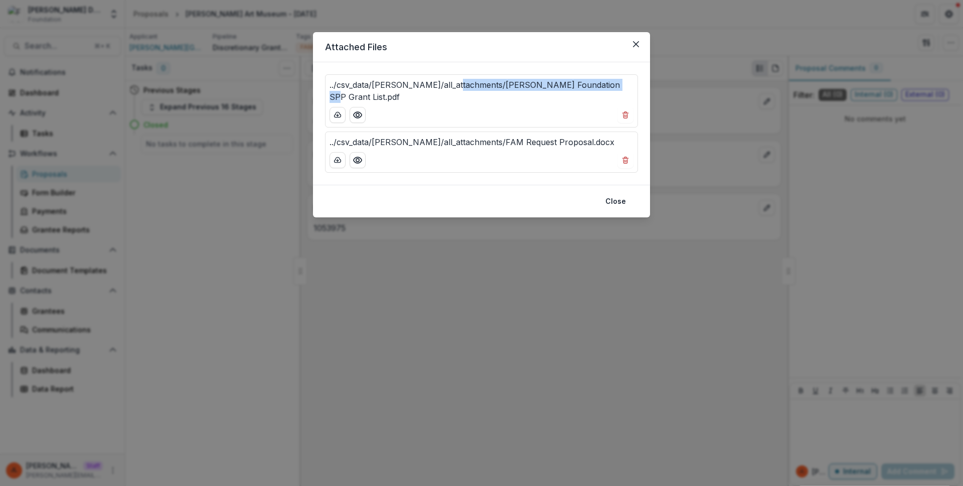
drag, startPoint x: 591, startPoint y: 90, endPoint x: 447, endPoint y: 85, distance: 144.1
click at [446, 85] on div "../csv_data/frist/all_attachments/Frist Foundation SPP Grant List.pdf" at bounding box center [482, 91] width 304 height 24
click at [456, 88] on p "../csv_data/frist/all_attachments/Frist Foundation SPP Grant List.pdf" at bounding box center [482, 91] width 304 height 24
drag, startPoint x: 450, startPoint y: 86, endPoint x: 292, endPoint y: 74, distance: 159.0
click at [292, 74] on div "Attached Files ../csv_data/frist/all_attachments/Frist Foundation SPP Grant Lis…" at bounding box center [481, 243] width 963 height 486
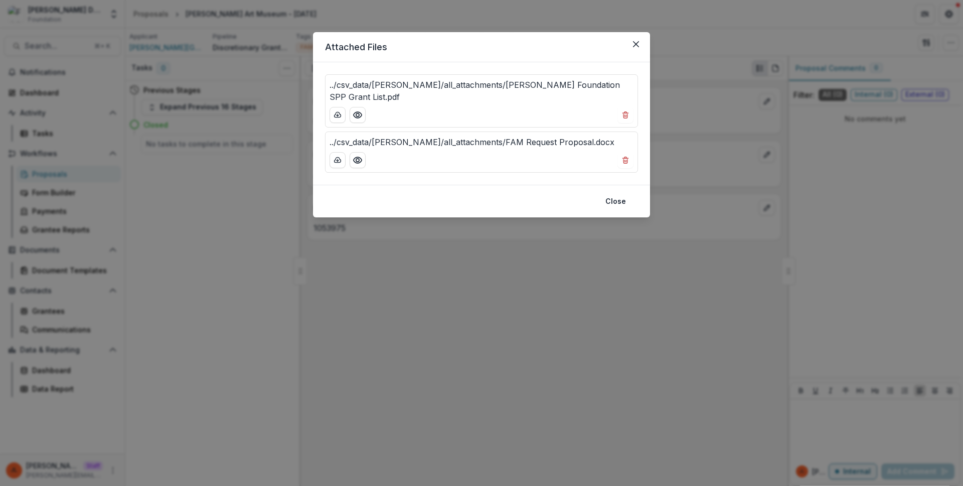
click at [500, 107] on div at bounding box center [482, 115] width 304 height 16
click at [542, 84] on p "../csv_data/frist/all_attachments/Frist Foundation SPP Grant List.pdf" at bounding box center [482, 91] width 304 height 24
click at [498, 244] on div "Attached Files ../csv_data/frist/all_attachments/Frist Foundation SPP Grant Lis…" at bounding box center [481, 243] width 963 height 486
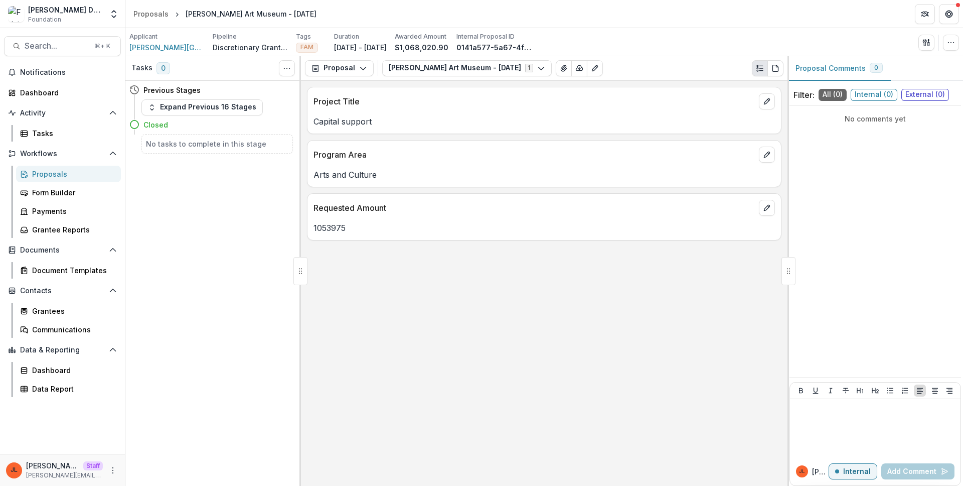
click at [628, 44] on div "Applicant Frist Art Museum Pipeline Discretionary Grants Pipeline Tags FAM All …" at bounding box center [544, 42] width 830 height 21
click at [462, 302] on div "Project Title Capital support Program Area Arts and Culture Requested Amount 10…" at bounding box center [544, 283] width 487 height 405
